Goal: Complete application form

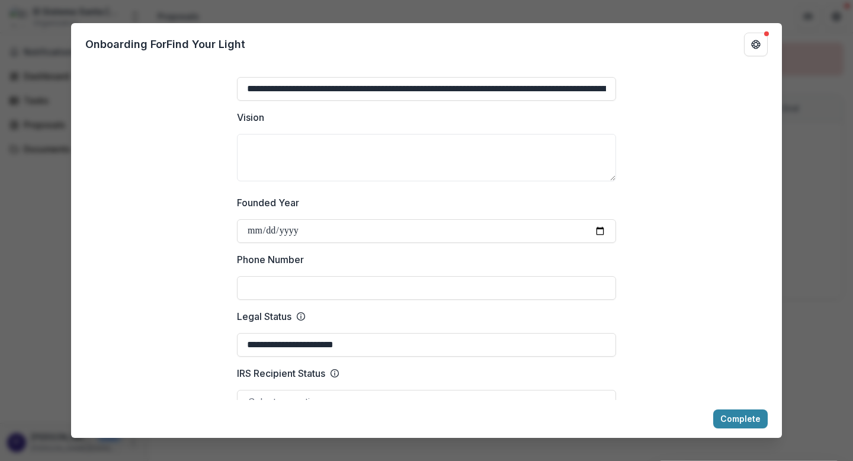
scroll to position [322, 0]
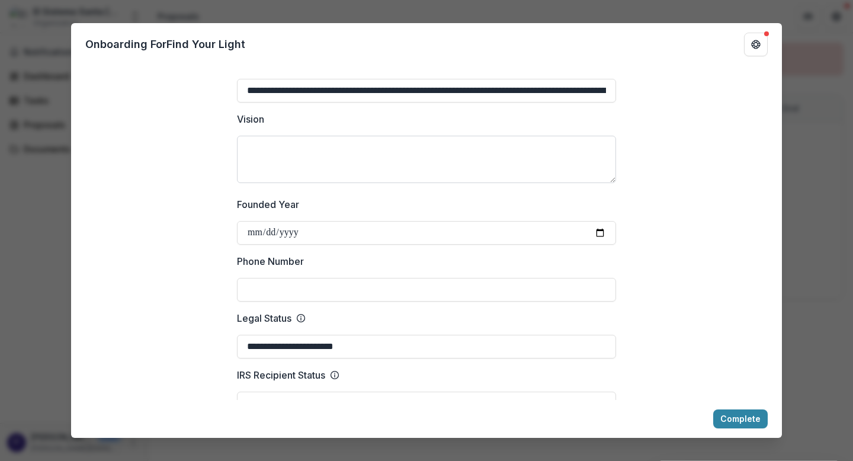
click at [273, 172] on textarea "Vision" at bounding box center [426, 159] width 379 height 47
paste textarea "**********"
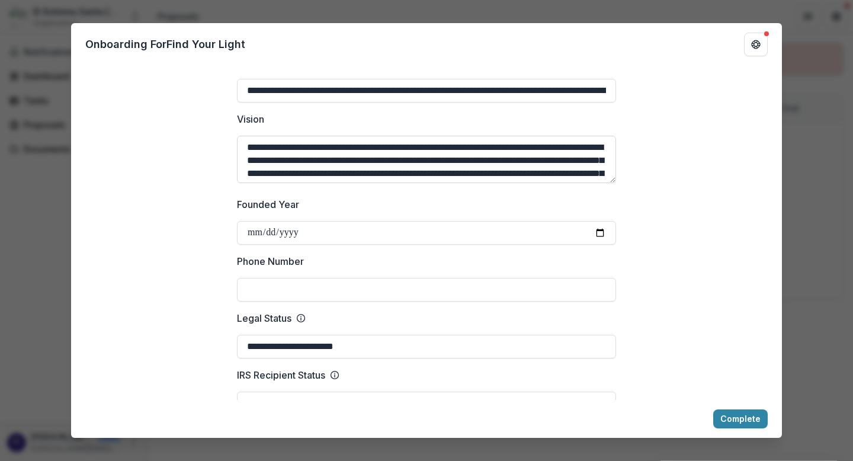
scroll to position [75, 0]
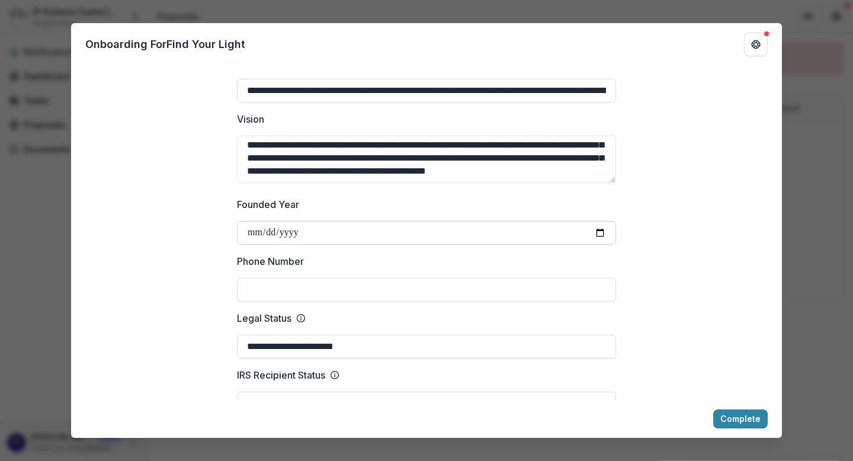
type textarea "**********"
click at [348, 245] on input "Founded Year" at bounding box center [426, 233] width 379 height 24
type input "**********"
click at [293, 302] on input "Phone Number" at bounding box center [426, 290] width 379 height 24
type input "**********"
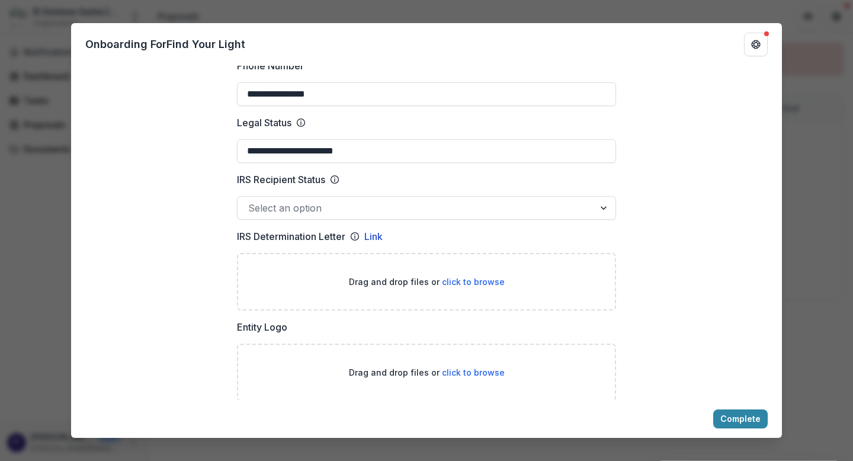
scroll to position [518, 0]
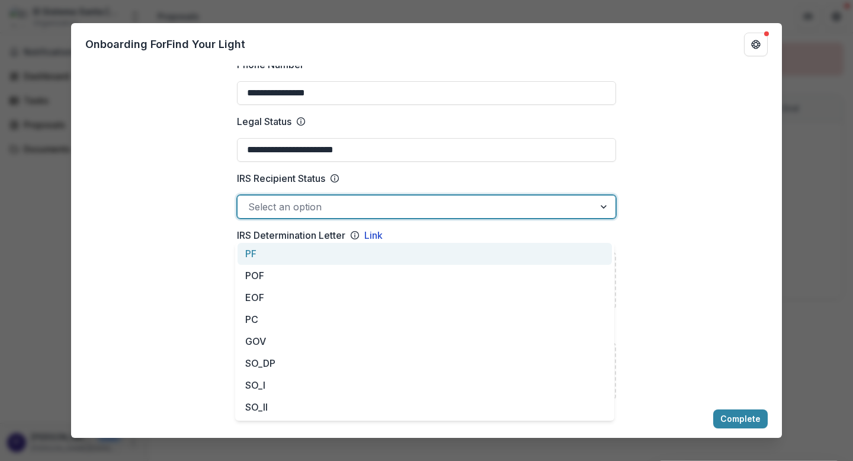
click at [603, 218] on div at bounding box center [604, 207] width 21 height 23
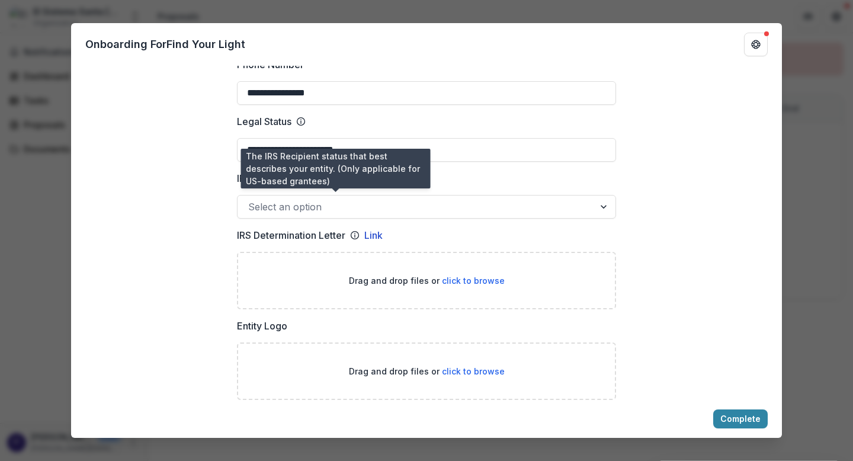
click at [334, 183] on icon at bounding box center [334, 178] width 9 height 9
click at [251, 200] on input "IRS Recipient Status" at bounding box center [249, 207] width 3 height 14
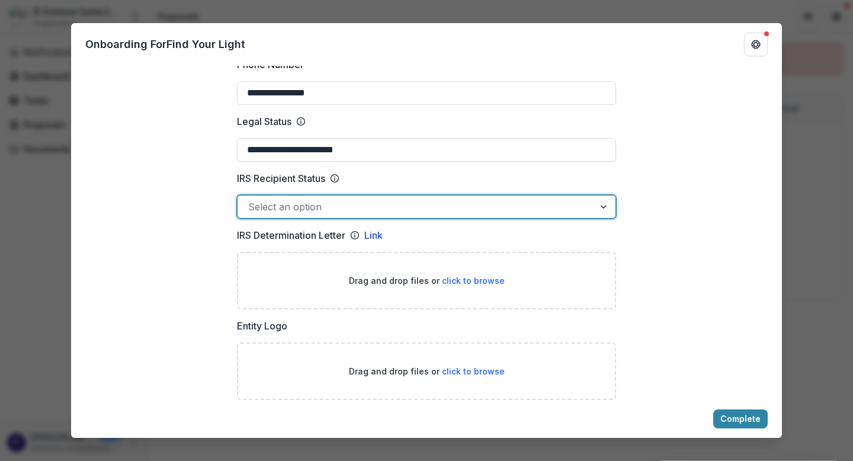
click at [603, 218] on div at bounding box center [604, 207] width 21 height 23
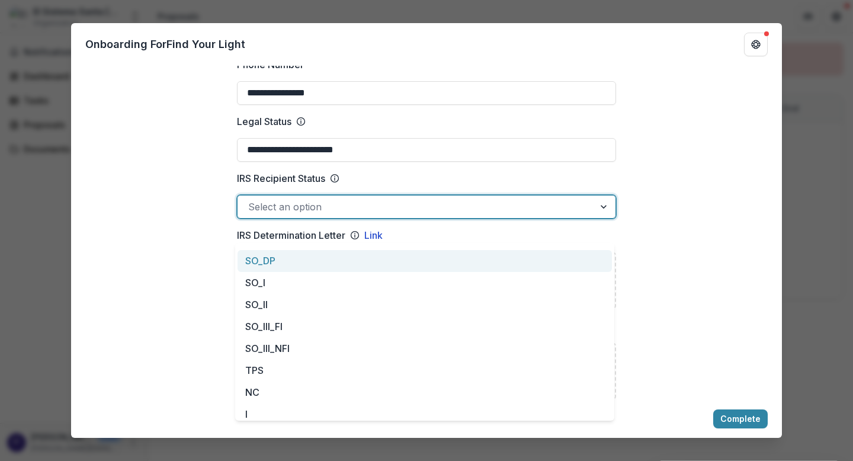
scroll to position [107, 0]
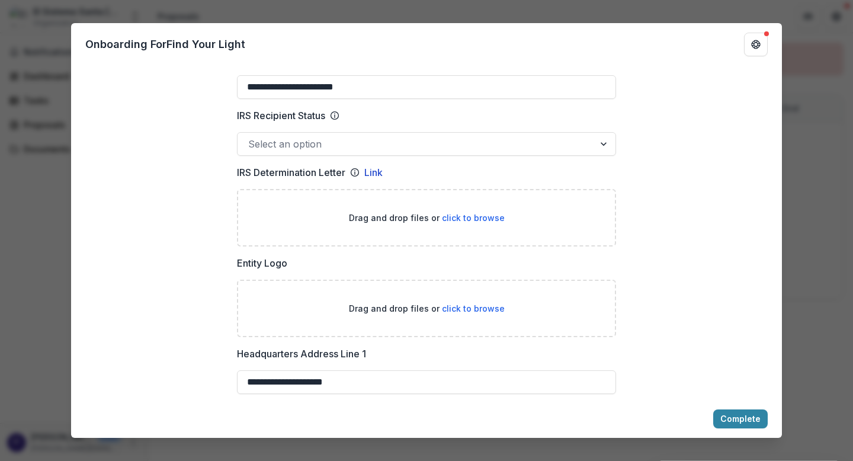
click at [476, 223] on span "click to browse" at bounding box center [473, 218] width 63 height 10
type input "**********"
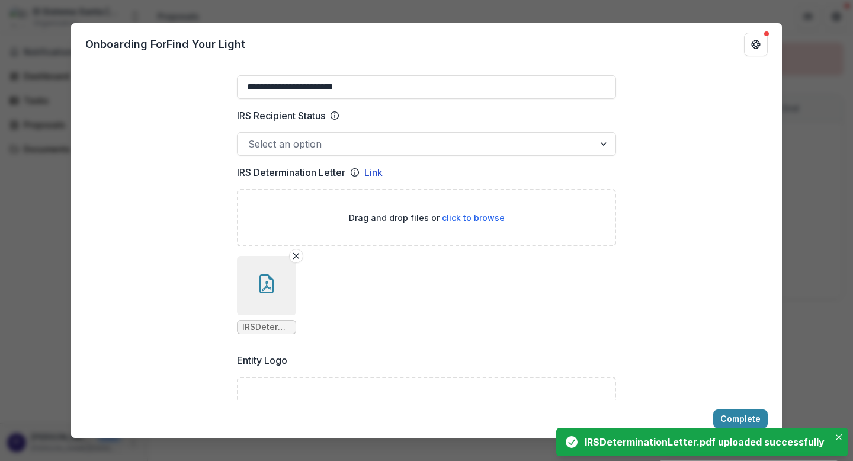
scroll to position [474, 0]
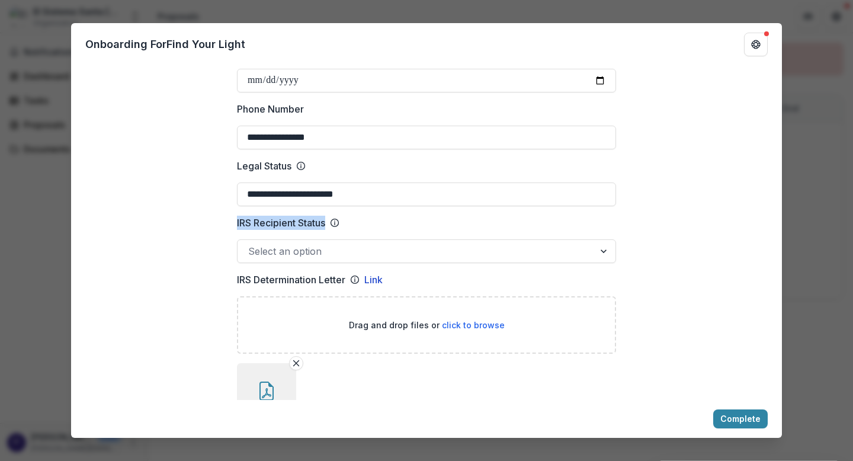
drag, startPoint x: 325, startPoint y: 244, endPoint x: 232, endPoint y: 245, distance: 93.6
copy p "IRS Recipient Status"
click at [601, 262] on div at bounding box center [604, 251] width 21 height 23
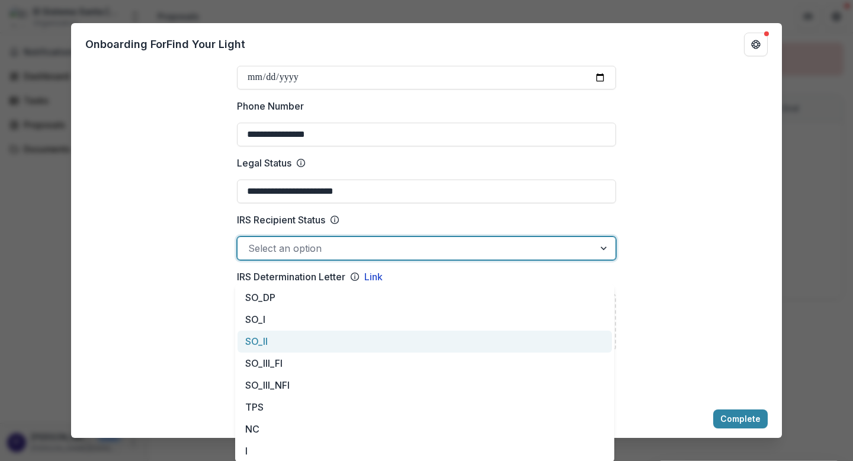
scroll to position [0, 0]
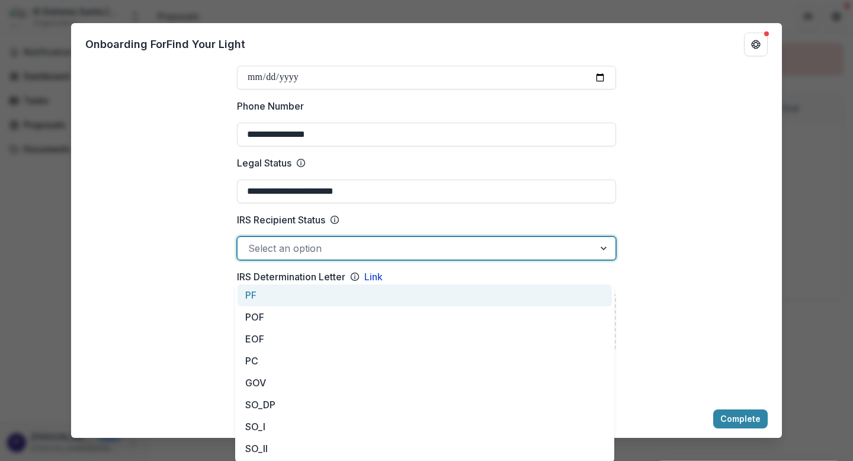
click at [604, 260] on div at bounding box center [604, 248] width 21 height 23
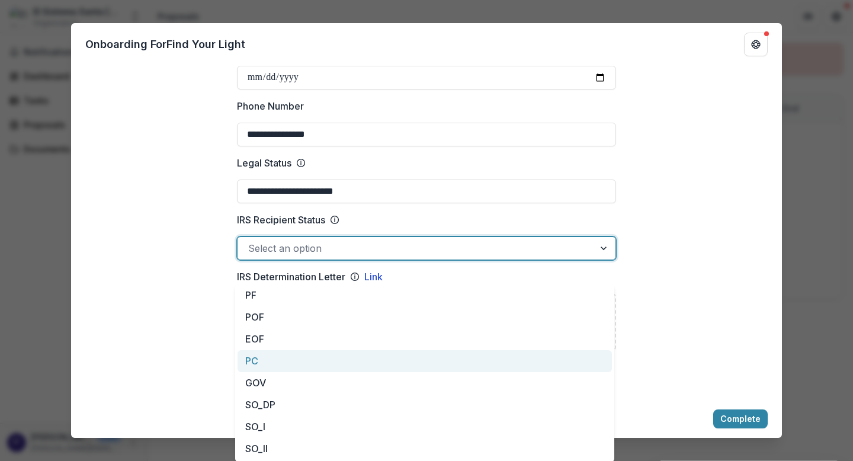
click at [319, 361] on div "PC" at bounding box center [425, 361] width 374 height 22
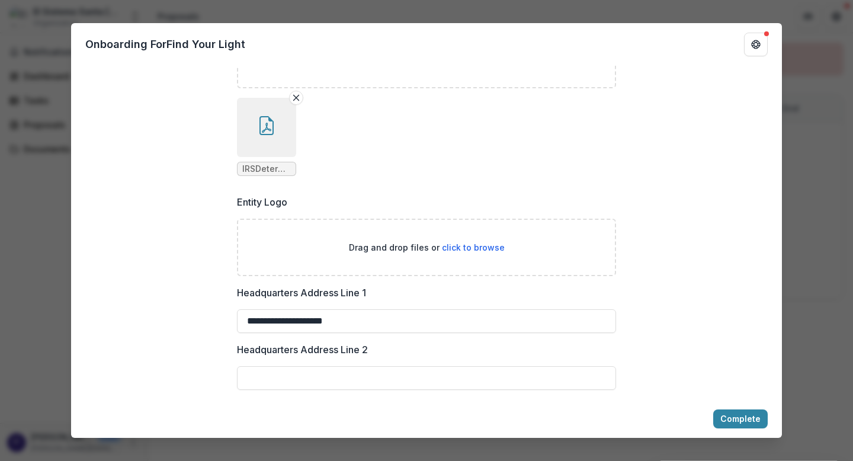
scroll to position [815, 0]
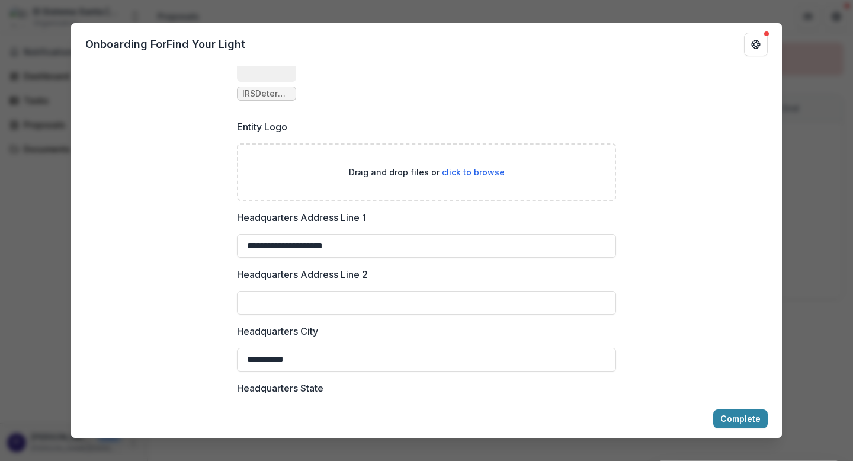
click at [482, 177] on span "click to browse" at bounding box center [473, 172] width 63 height 10
type input "**********"
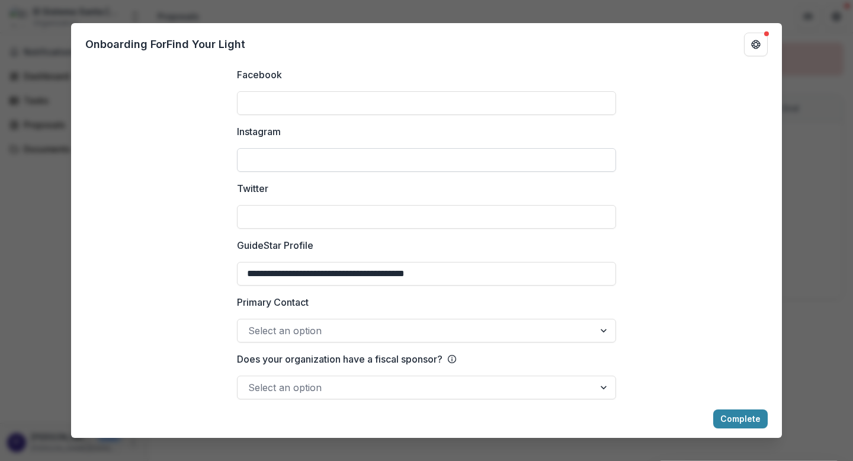
scroll to position [1796, 0]
click at [290, 170] on input "Instagram" at bounding box center [426, 158] width 379 height 24
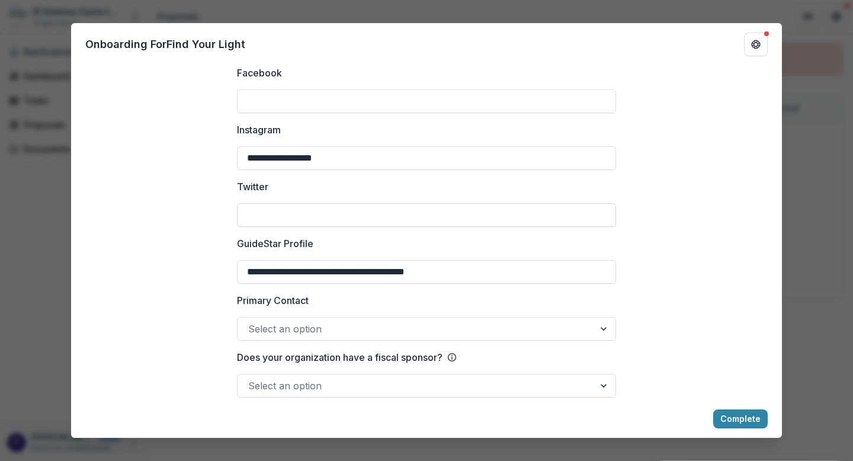
scroll to position [1833, 0]
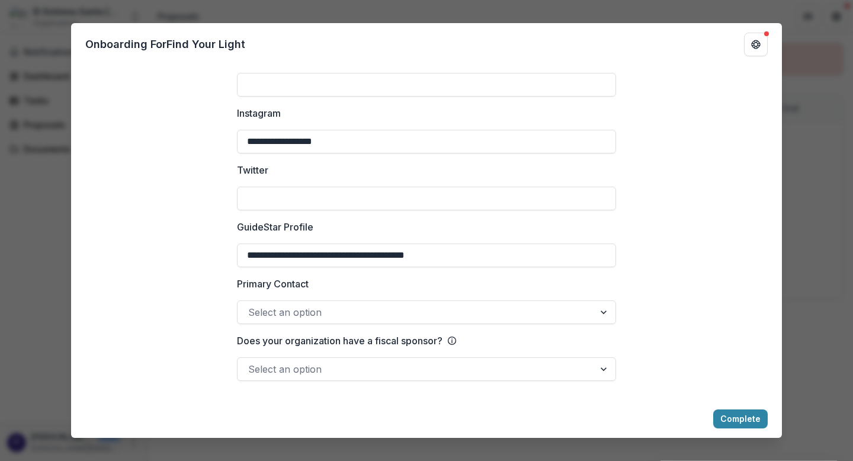
type input "**********"
click at [603, 310] on div at bounding box center [604, 312] width 21 height 23
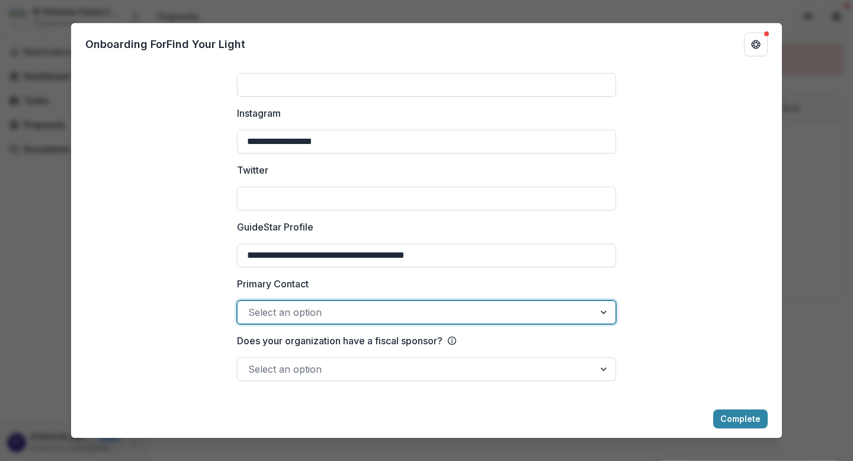
click at [603, 310] on div at bounding box center [604, 312] width 21 height 23
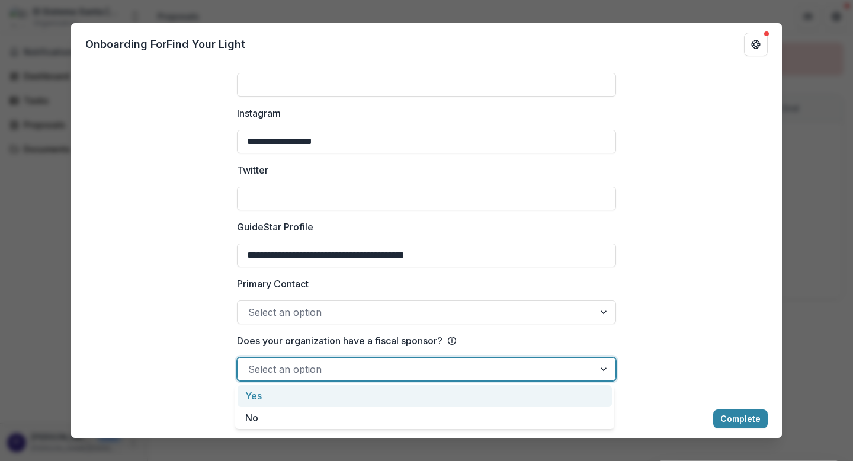
click at [602, 369] on div at bounding box center [604, 369] width 21 height 23
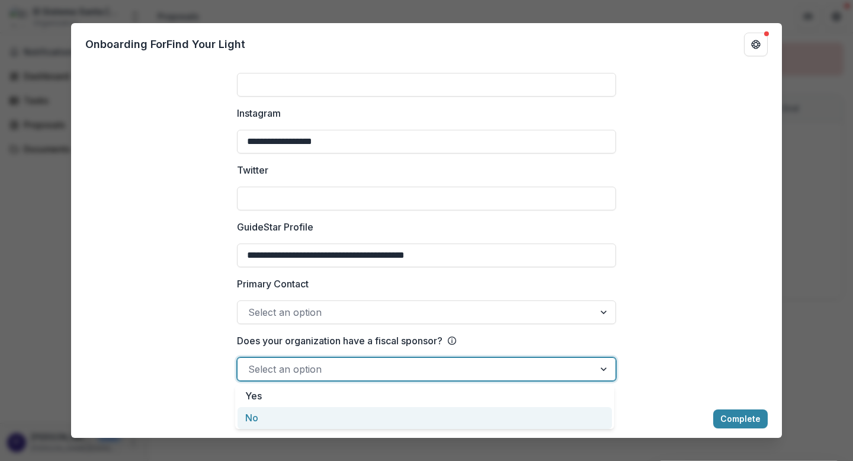
click at [313, 415] on div "No" at bounding box center [425, 418] width 374 height 22
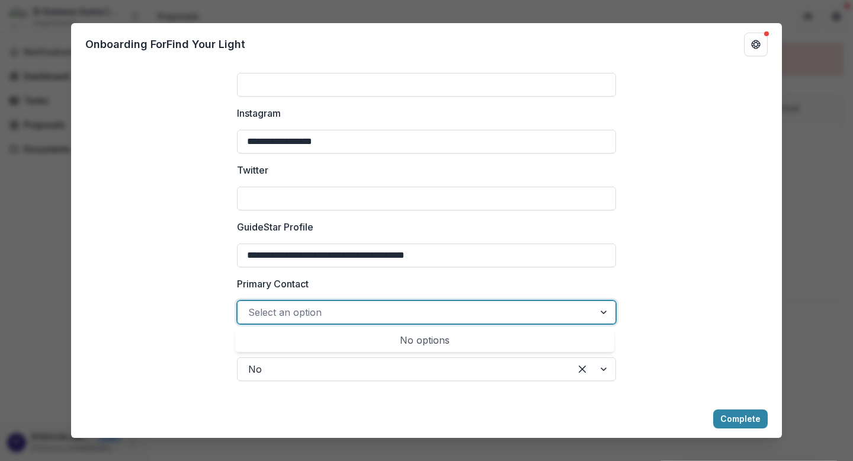
click at [601, 313] on div at bounding box center [604, 312] width 21 height 23
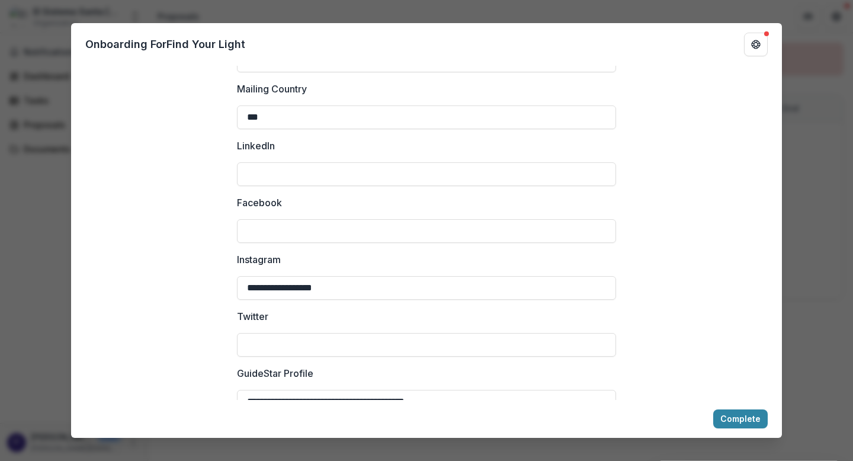
scroll to position [1605, 0]
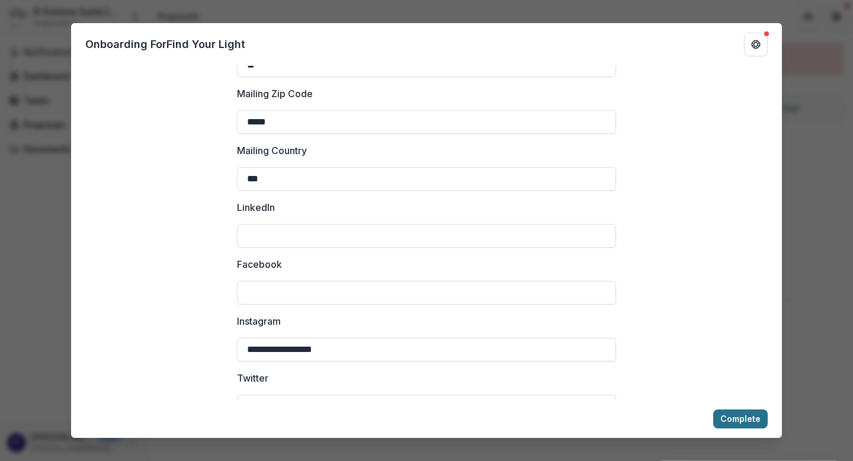
click at [744, 421] on button "Complete" at bounding box center [740, 418] width 55 height 19
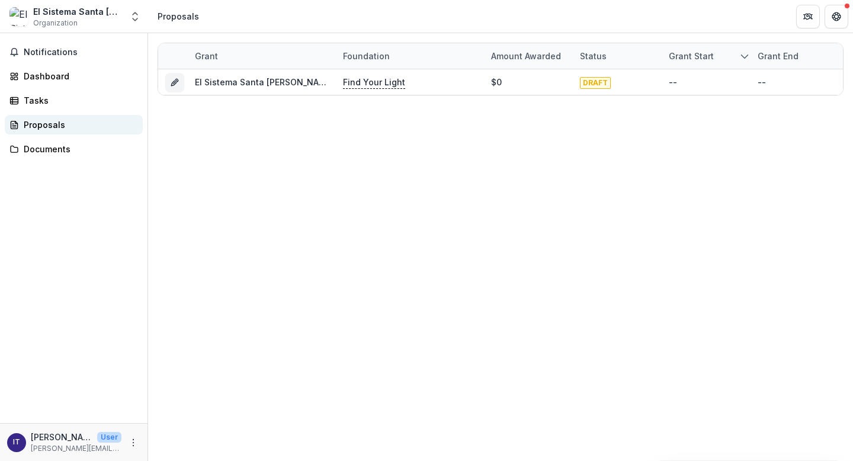
click at [46, 126] on div "Proposals" at bounding box center [79, 125] width 110 height 12
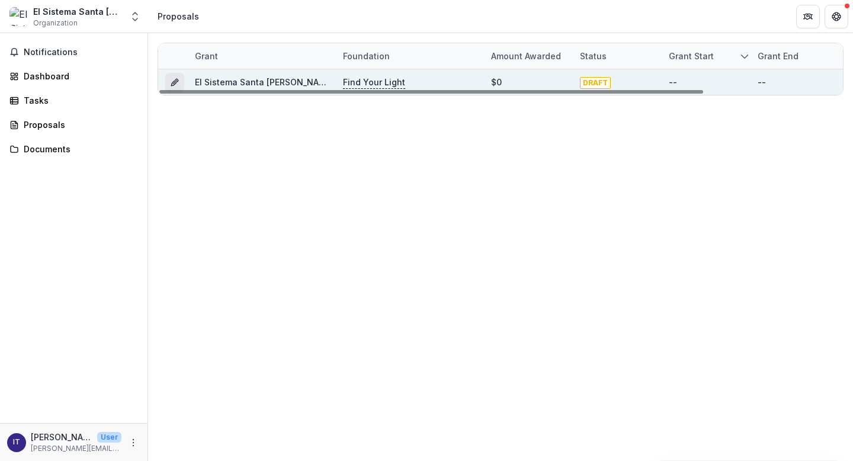
click at [174, 85] on icon "Grant a432f8e1-99bc-48b1-ae29-8e3c0b9f9e07" at bounding box center [173, 83] width 5 height 5
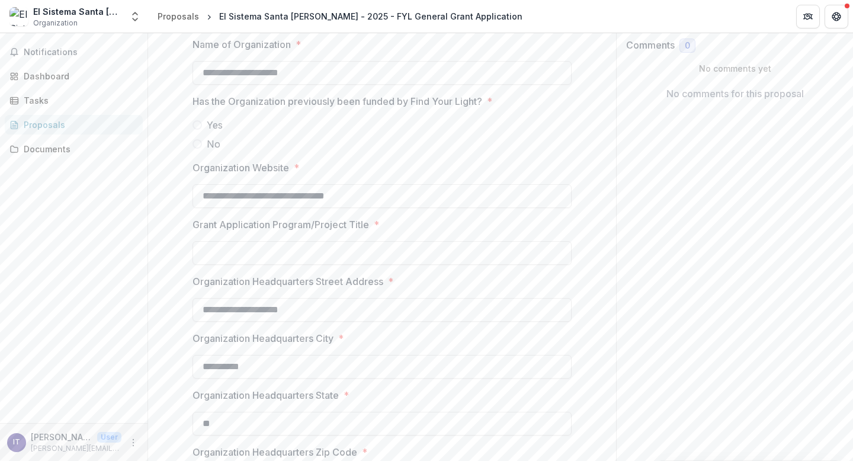
scroll to position [205, 0]
click at [197, 144] on span at bounding box center [197, 141] width 9 height 9
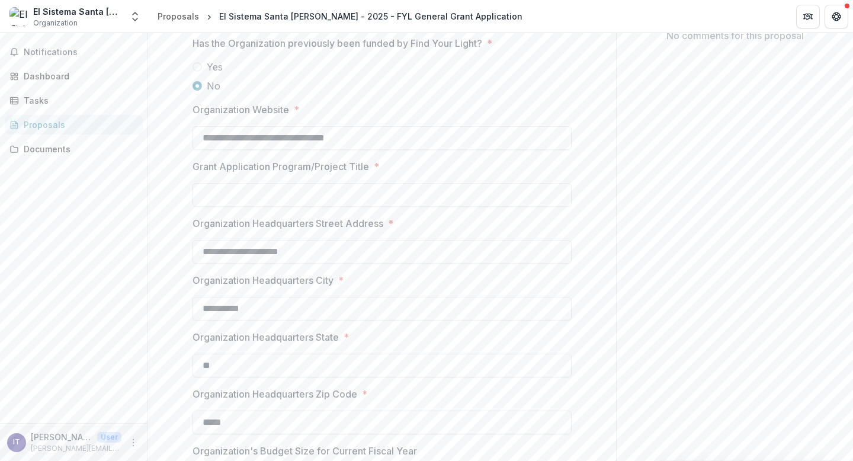
scroll to position [262, 0]
click at [203, 191] on input "Grant Application Program/Project Title *" at bounding box center [382, 194] width 379 height 24
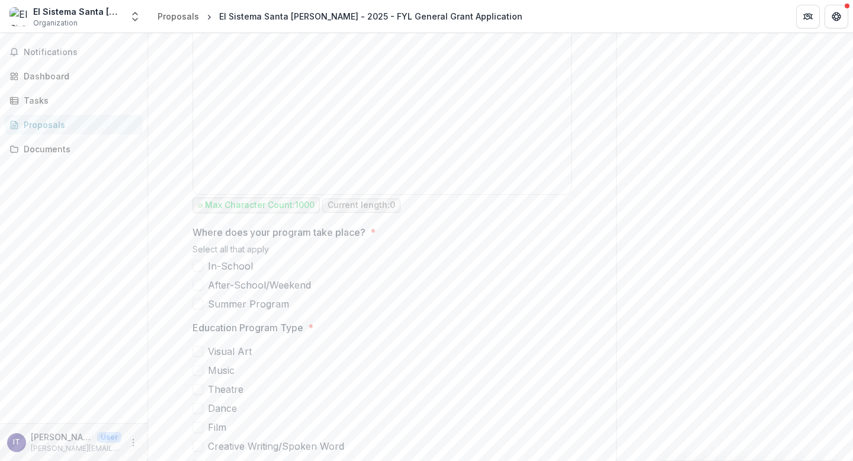
scroll to position [1729, 0]
